Goal: Navigation & Orientation: Find specific page/section

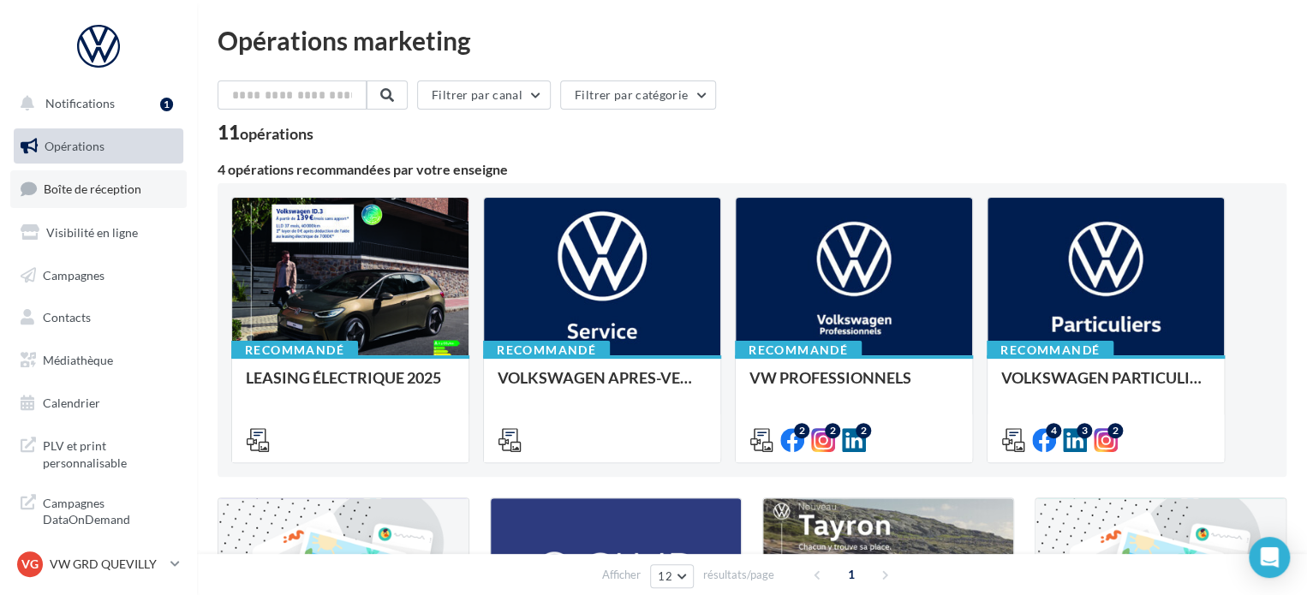
click at [128, 182] on span "Boîte de réception" at bounding box center [93, 189] width 98 height 15
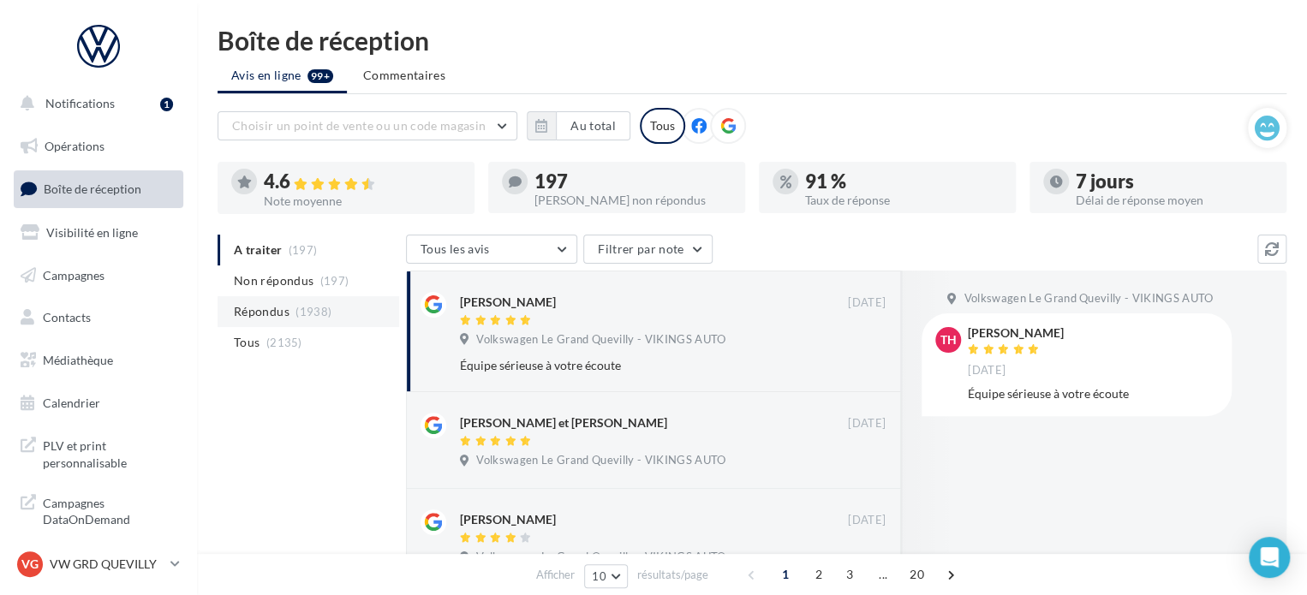
click at [277, 303] on span "Répondus" at bounding box center [262, 311] width 56 height 17
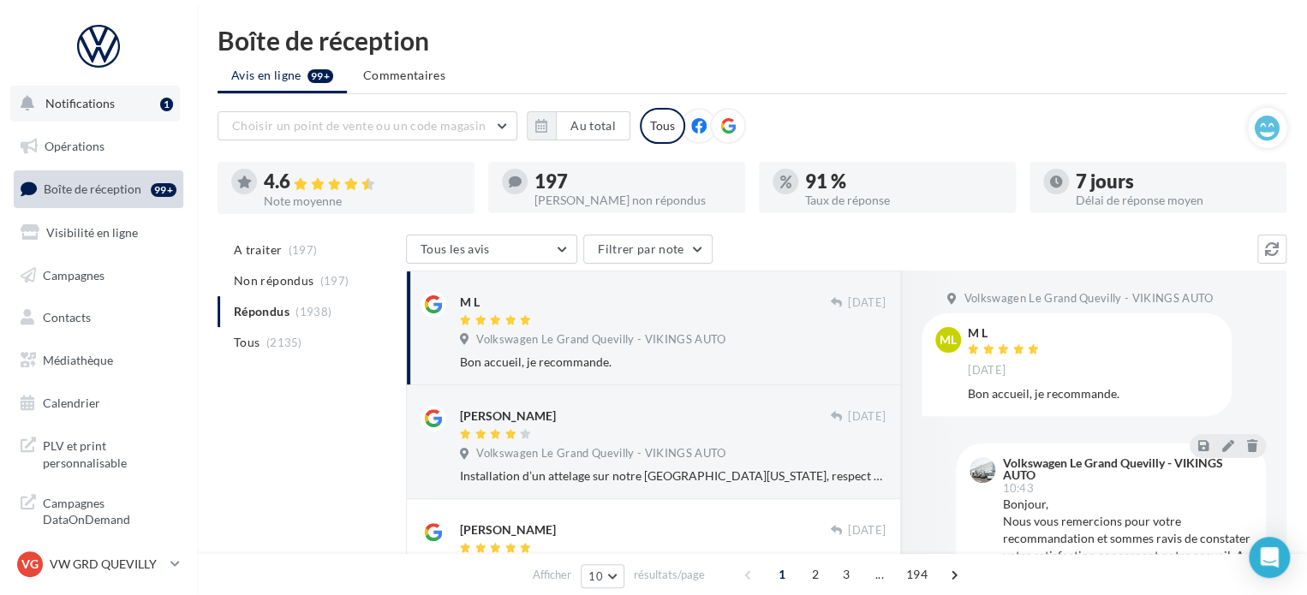
click at [100, 104] on span "Notifications" at bounding box center [79, 103] width 69 height 15
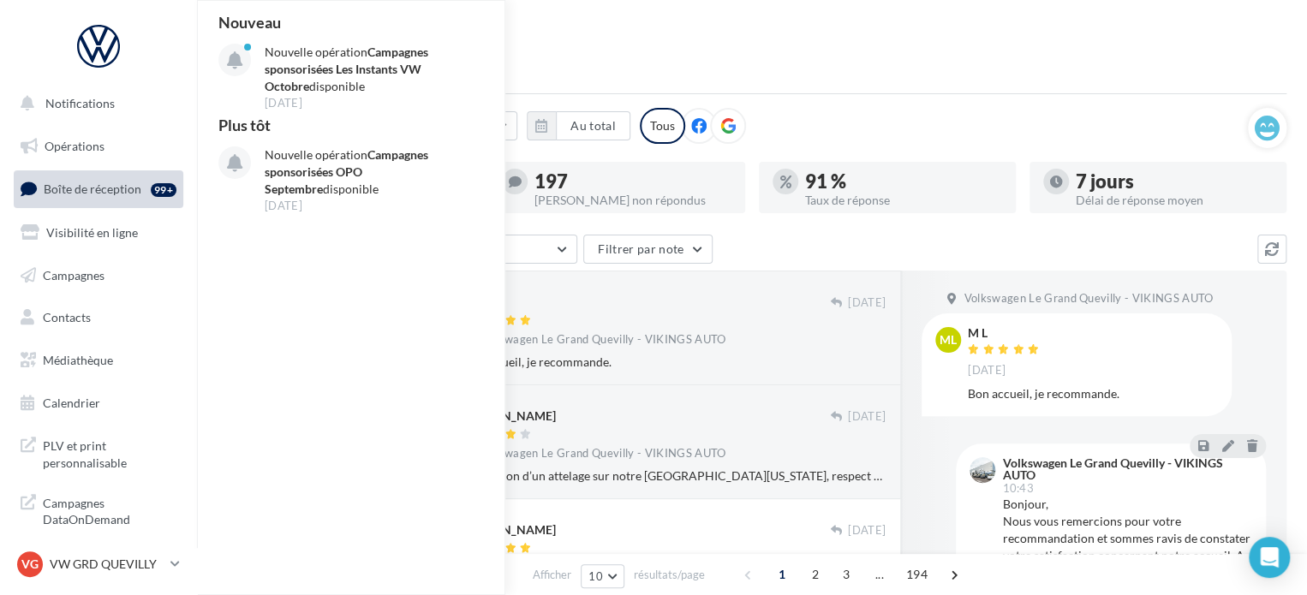
click at [90, 179] on link "Boîte de réception 99+" at bounding box center [98, 188] width 176 height 37
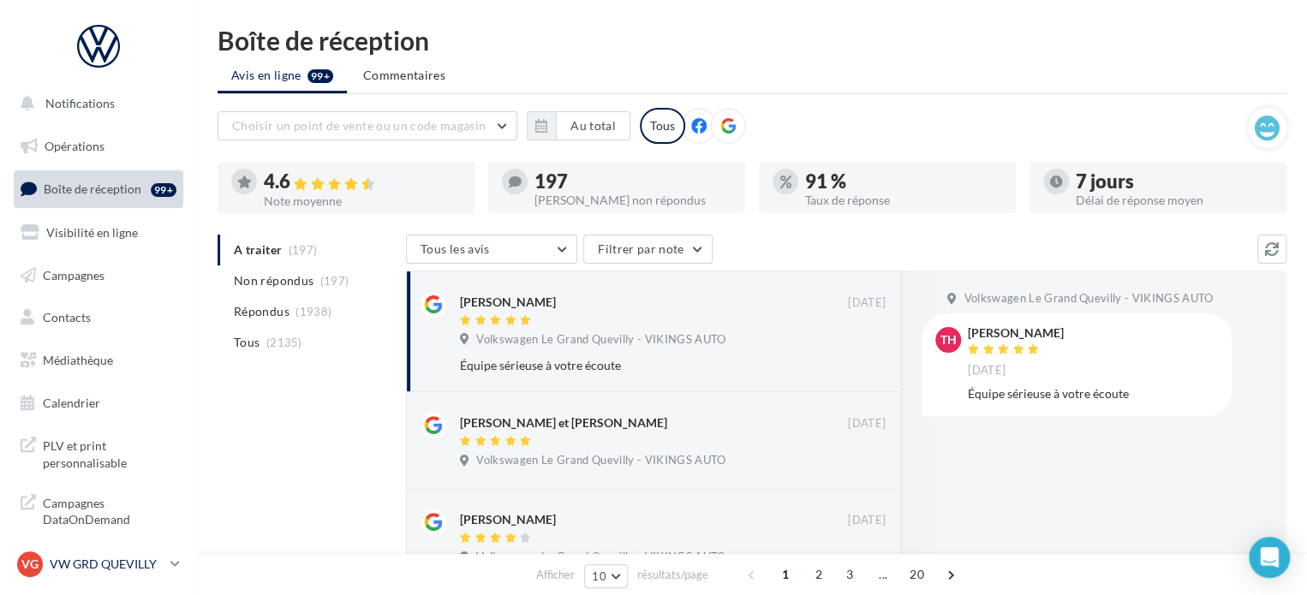
click at [148, 562] on p "VW GRD QUEVILLY" at bounding box center [107, 564] width 114 height 17
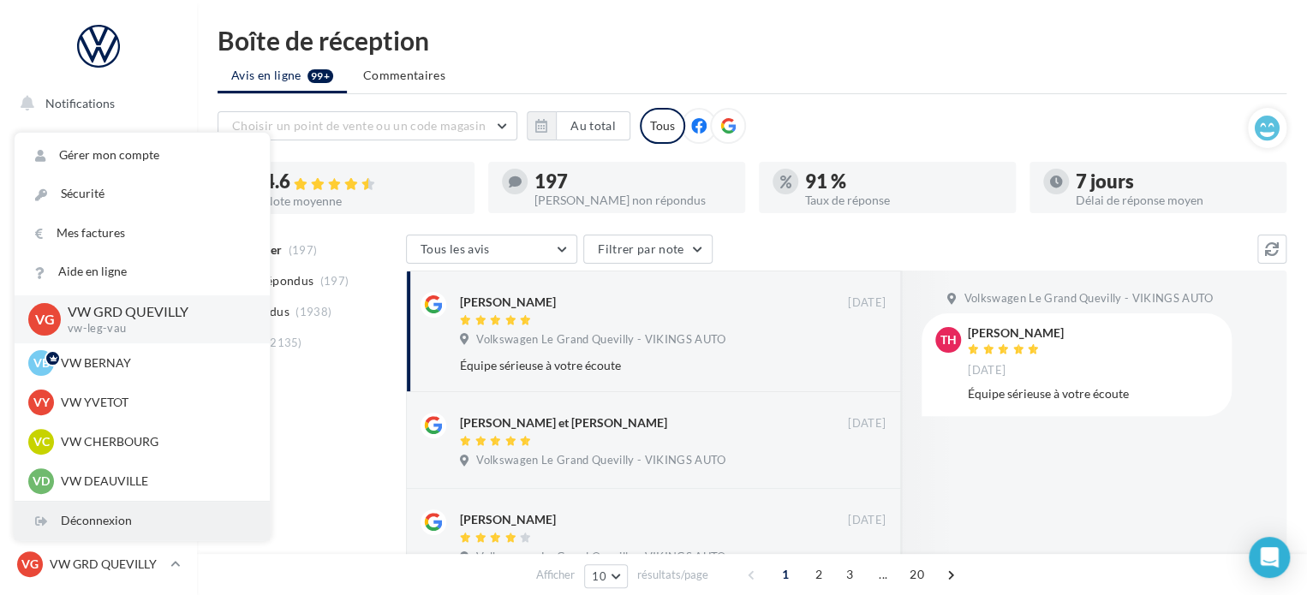
click at [114, 528] on div "Déconnexion" at bounding box center [142, 521] width 255 height 39
